Goal: Find specific page/section: Find specific page/section

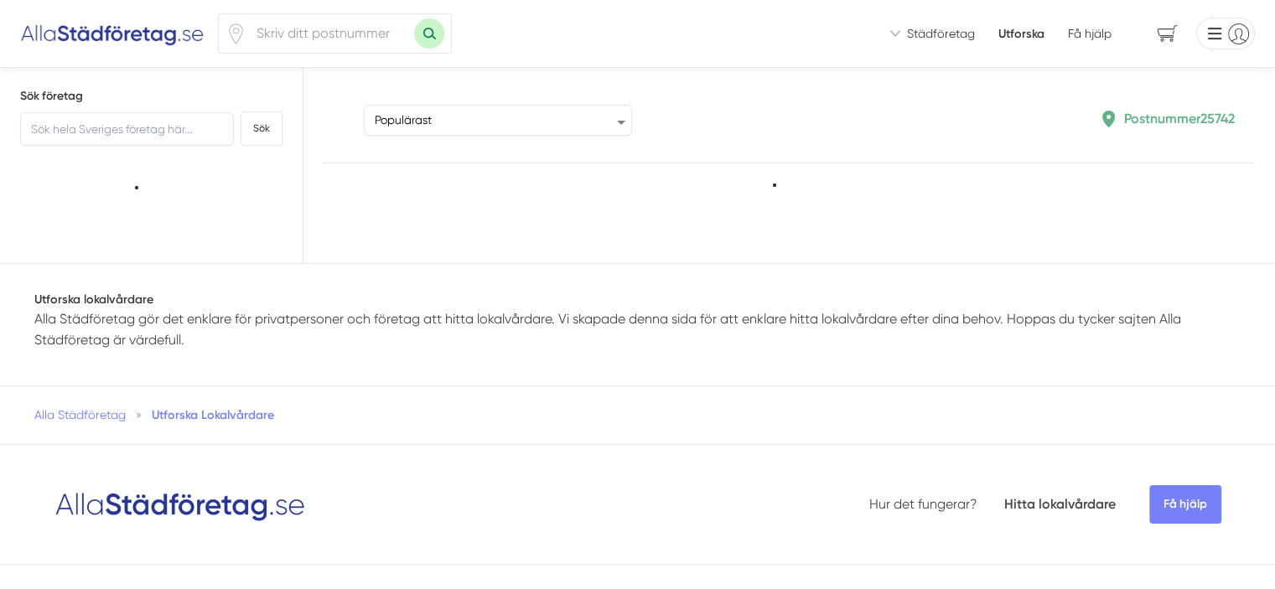
type input "25742"
select select "popular"
type input "25742"
